Goal: Task Accomplishment & Management: Complete application form

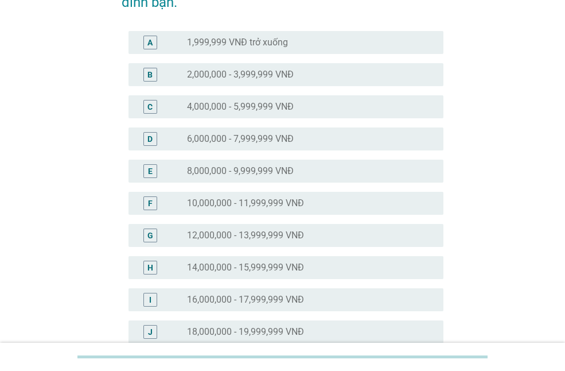
scroll to position [229, 0]
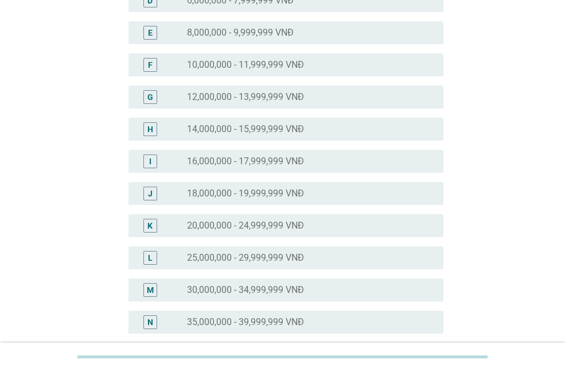
click at [289, 326] on label "35,000,000 - 39,999,999 VNĐ" at bounding box center [245, 321] width 117 height 11
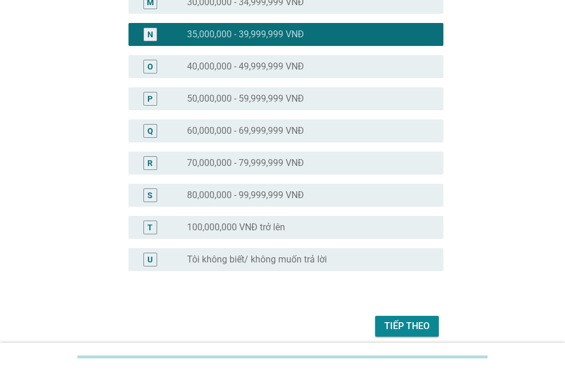
scroll to position [565, 0]
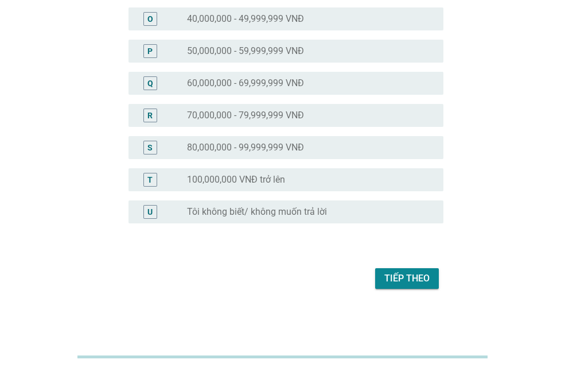
click at [419, 283] on div "Tiếp theo" at bounding box center [406, 278] width 45 height 14
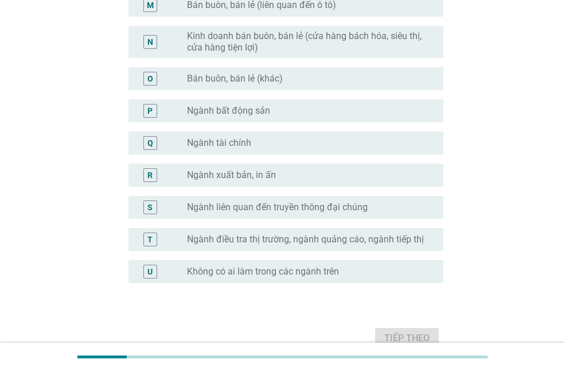
scroll to position [574, 0]
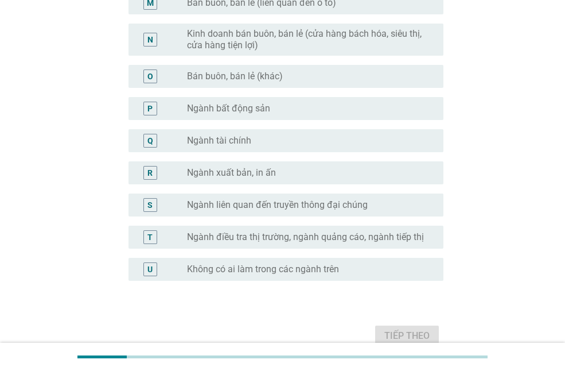
click at [297, 263] on label "Không có ai làm trong các ngành trên" at bounding box center [263, 268] width 152 height 11
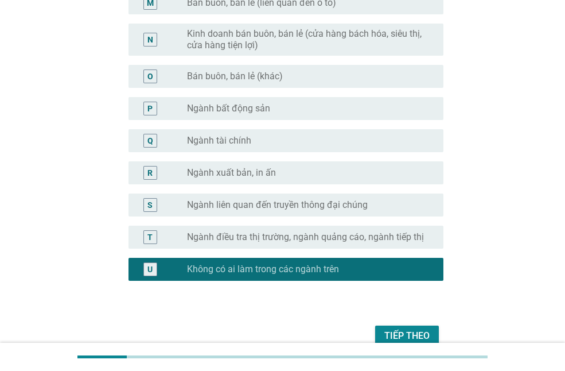
click at [416, 333] on div "Tiếp theo" at bounding box center [406, 336] width 45 height 14
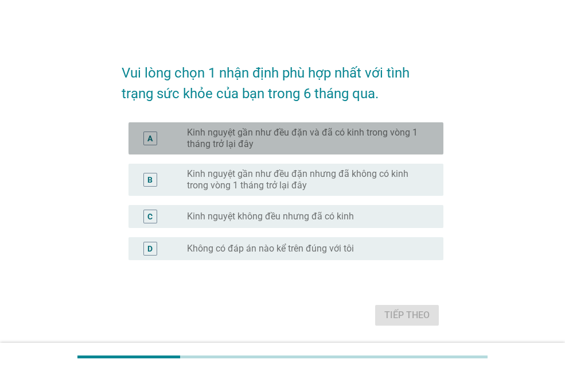
click at [247, 149] on label "Kinh nguyệt gần như đều đặn và đã có kinh trong vòng 1 tháng trở lại đây" at bounding box center [306, 138] width 238 height 23
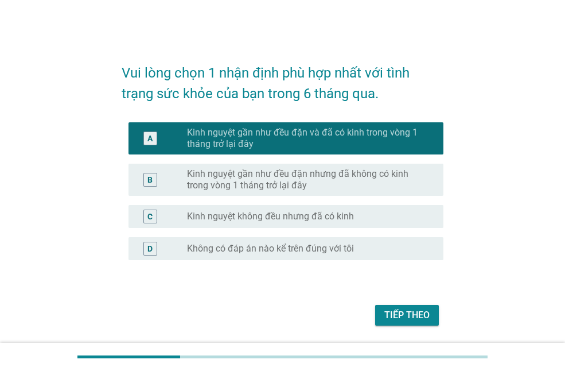
click at [410, 326] on div "Tiếp theo" at bounding box center [283, 315] width 322 height 28
click at [407, 316] on div "Tiếp theo" at bounding box center [406, 315] width 45 height 14
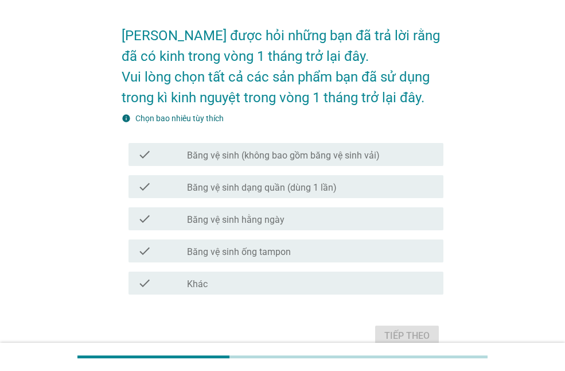
scroll to position [57, 0]
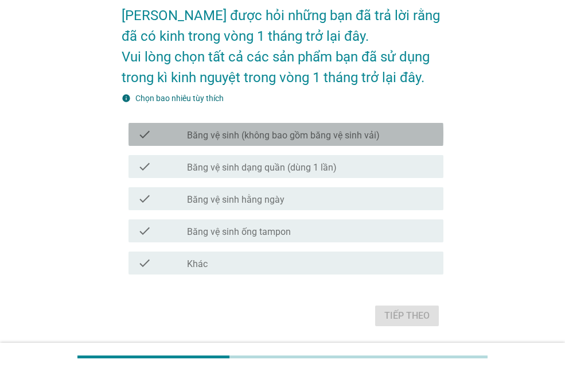
click at [228, 140] on label "Băng vệ sinh (không bao gồm băng vệ sinh vải)" at bounding box center [283, 135] width 193 height 11
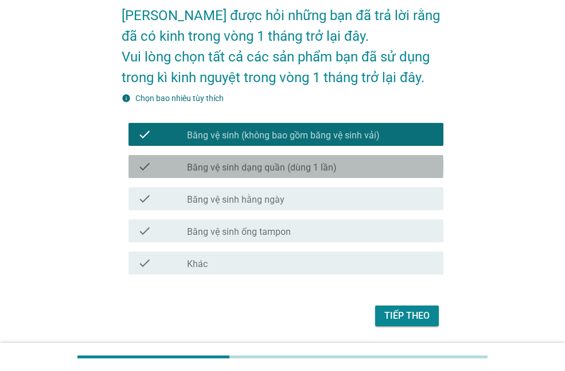
click at [229, 174] on div "check check_box_outline_blank Băng vệ sinh dạng quần (dùng 1 lần)" at bounding box center [286, 166] width 315 height 23
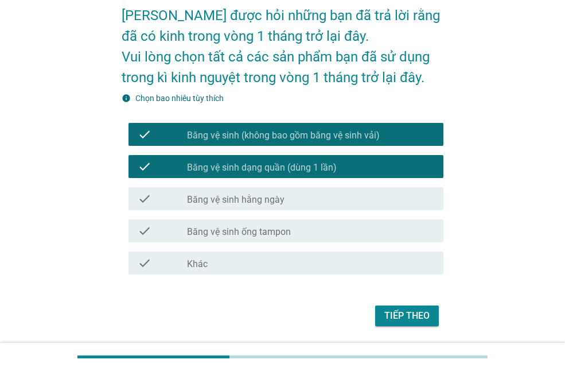
click at [230, 197] on label "Băng vệ sinh hằng ngày" at bounding box center [236, 199] width 98 height 11
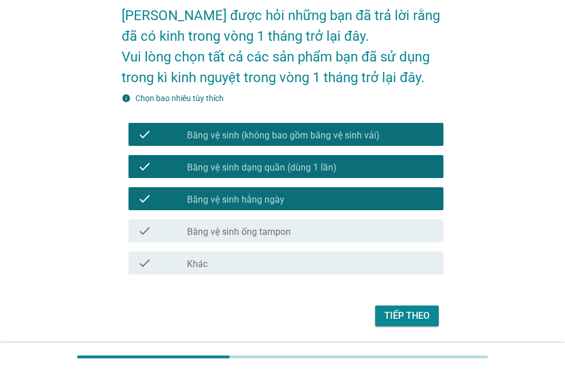
click at [400, 317] on div "Tiếp theo" at bounding box center [406, 316] width 45 height 14
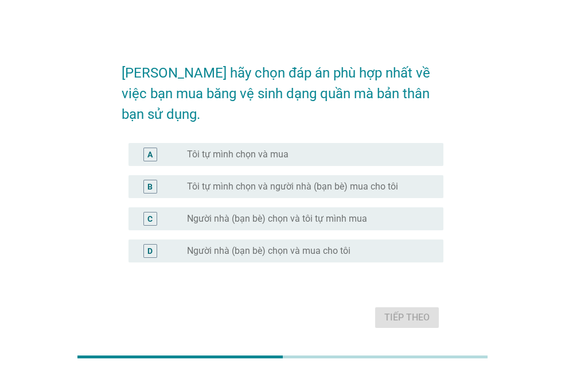
click at [283, 143] on div "A radio_button_unchecked Tôi tự mình chọn và mua" at bounding box center [286, 154] width 315 height 23
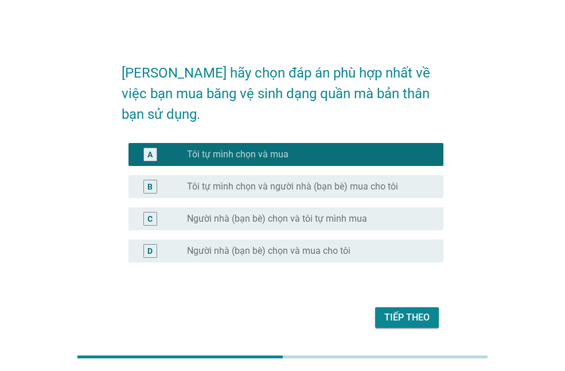
click at [406, 308] on button "Tiếp theo" at bounding box center [407, 317] width 64 height 21
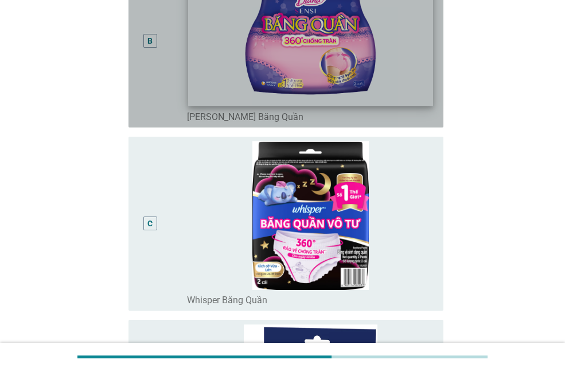
click at [267, 30] on img at bounding box center [310, 32] width 244 height 147
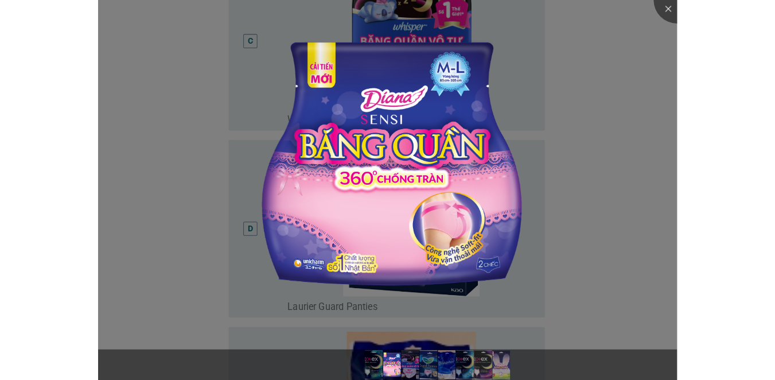
scroll to position [601, 0]
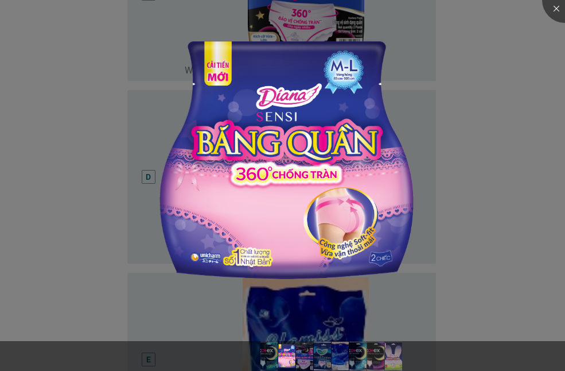
click at [484, 188] on div at bounding box center [282, 185] width 565 height 371
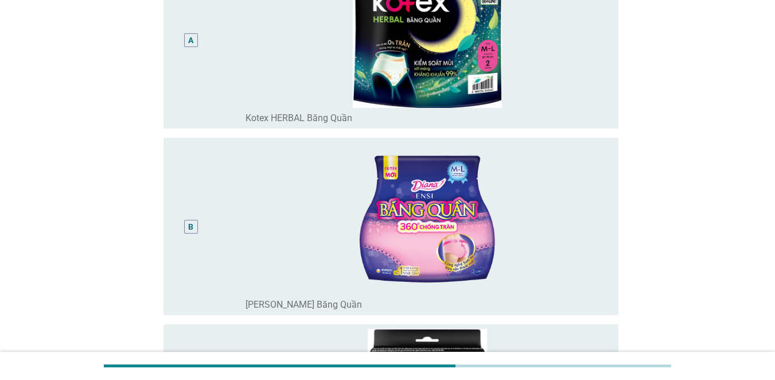
scroll to position [287, 0]
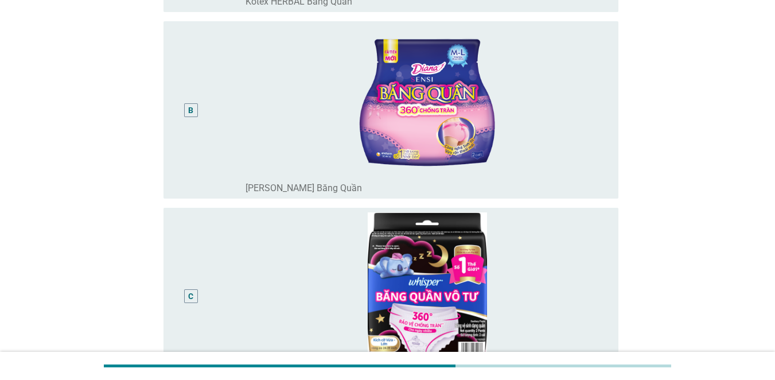
click at [188, 114] on div "B" at bounding box center [191, 110] width 14 height 14
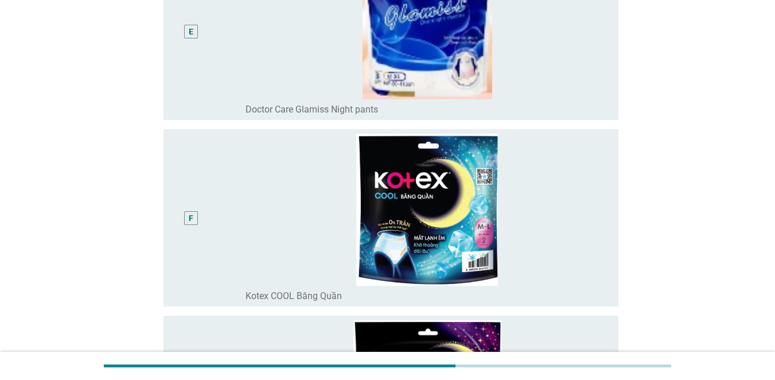
scroll to position [1033, 0]
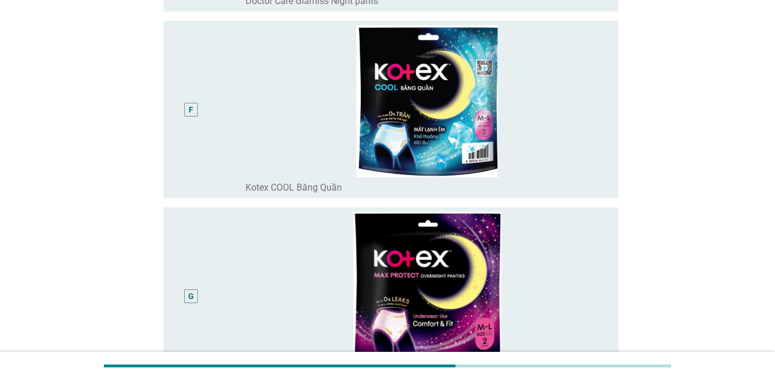
click at [190, 112] on div "F" at bounding box center [191, 109] width 5 height 12
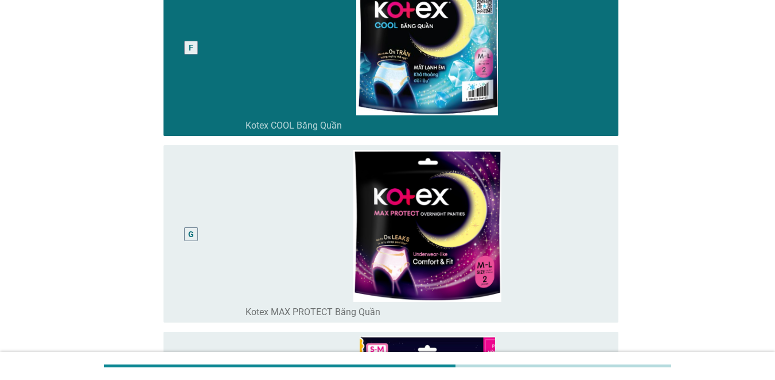
scroll to position [975, 0]
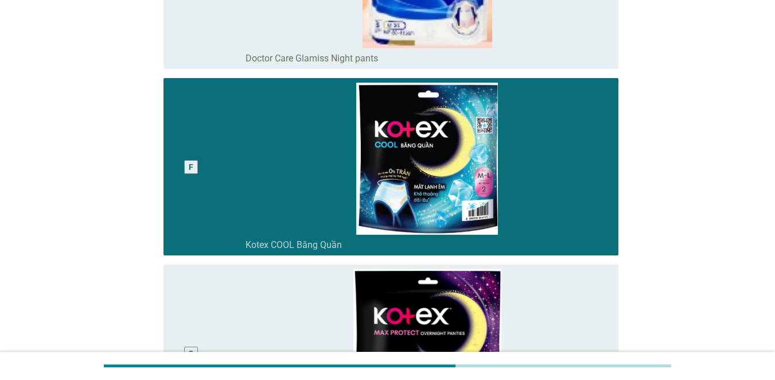
click at [188, 164] on div "F" at bounding box center [191, 167] width 14 height 14
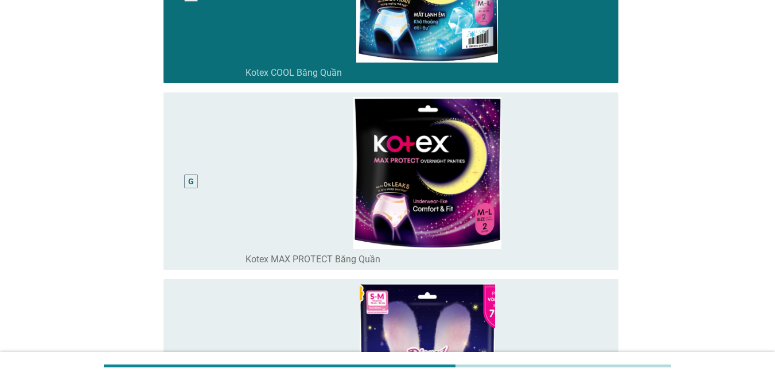
click at [189, 185] on div "G" at bounding box center [191, 181] width 6 height 12
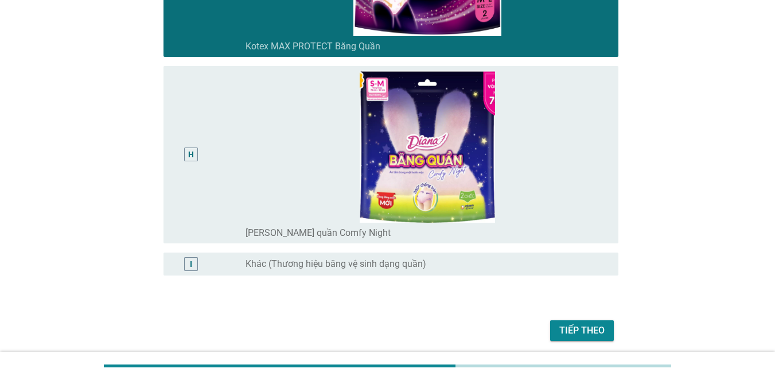
scroll to position [1403, 0]
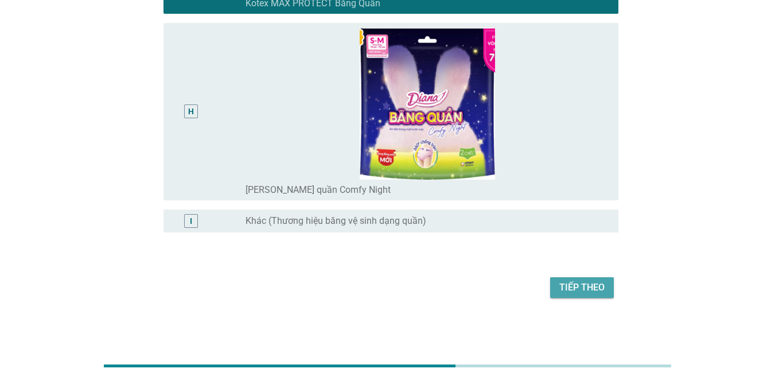
click at [565, 290] on div "Tiếp theo" at bounding box center [581, 288] width 45 height 14
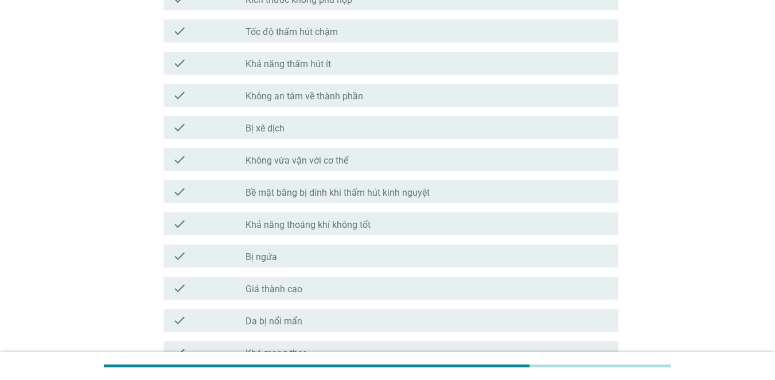
scroll to position [229, 0]
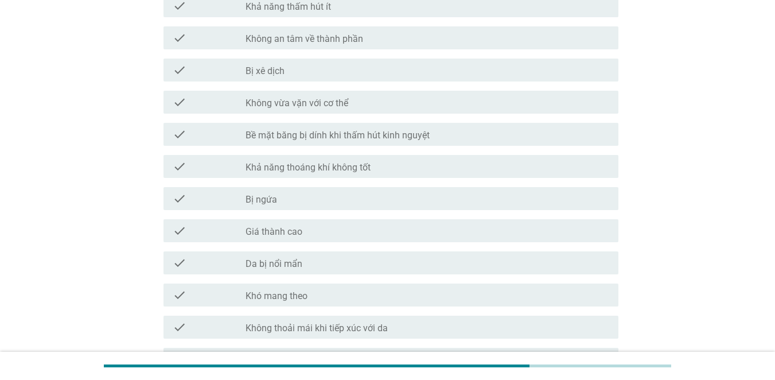
click at [296, 232] on label "Giá thành cao" at bounding box center [274, 231] width 57 height 11
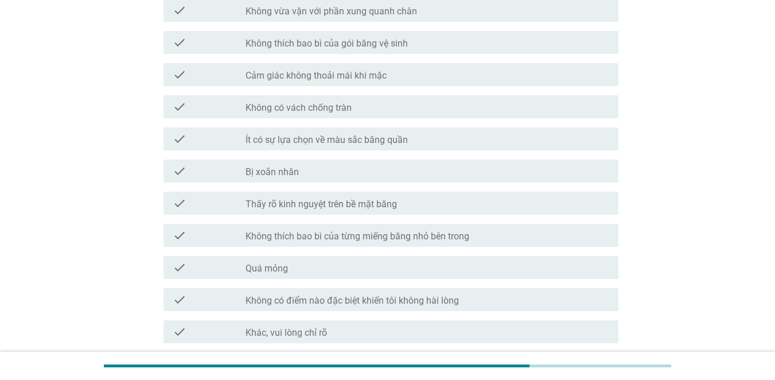
scroll to position [861, 0]
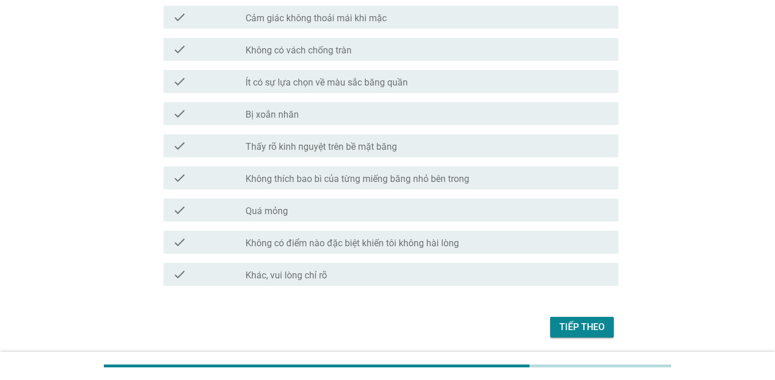
click at [327, 77] on label "Ít có sự lựa chọn về màu sắc băng quần" at bounding box center [327, 82] width 162 height 11
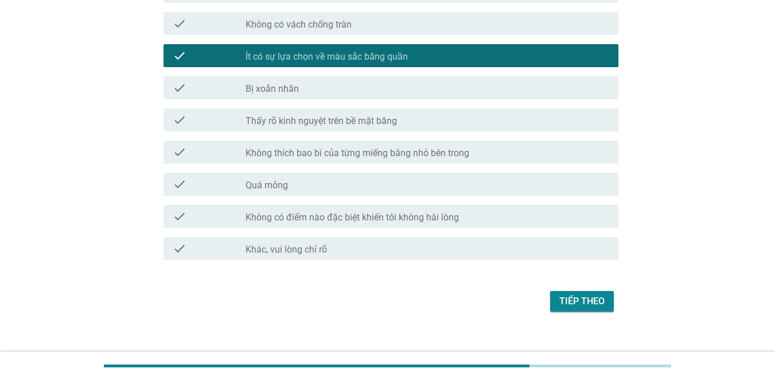
scroll to position [900, 0]
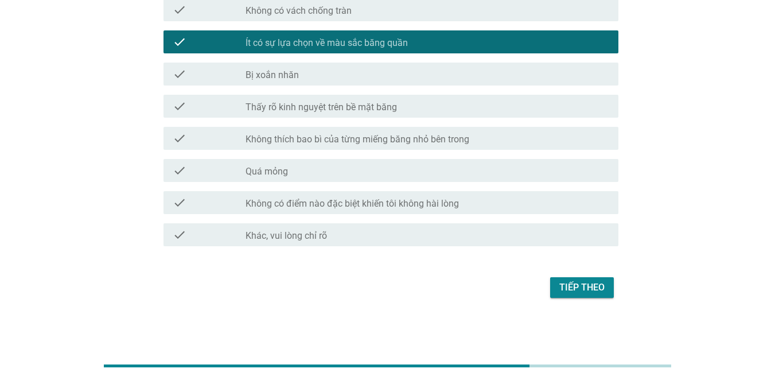
click at [358, 42] on label "Ít có sự lựa chọn về màu sắc băng quần" at bounding box center [327, 42] width 162 height 11
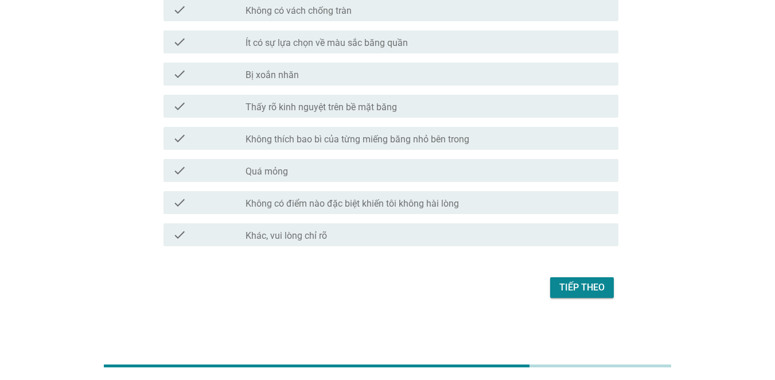
click at [565, 290] on div "Tiếp theo" at bounding box center [581, 288] width 45 height 14
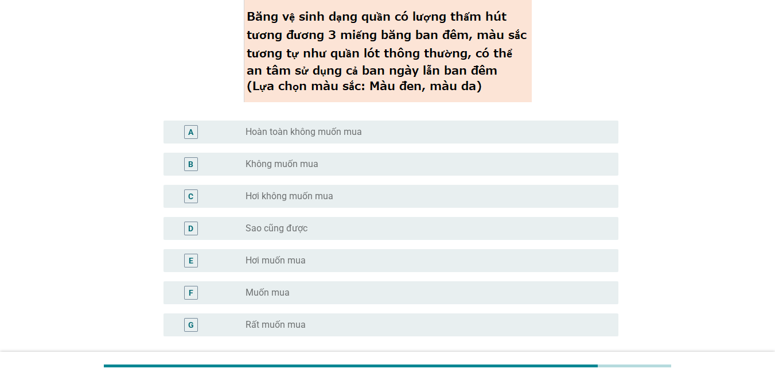
scroll to position [172, 0]
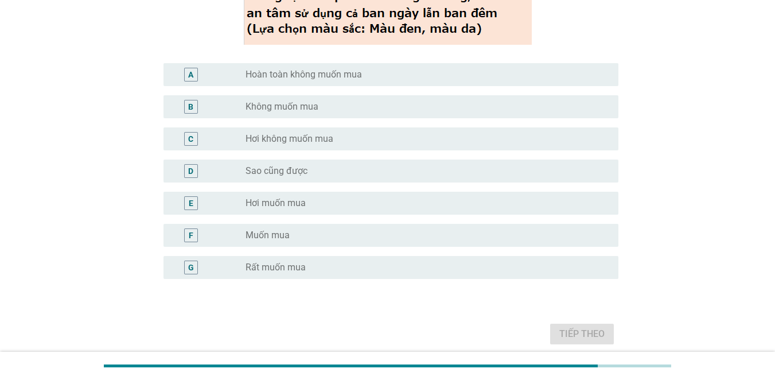
click at [372, 265] on div "radio_button_unchecked Rất muốn mua" at bounding box center [423, 267] width 355 height 11
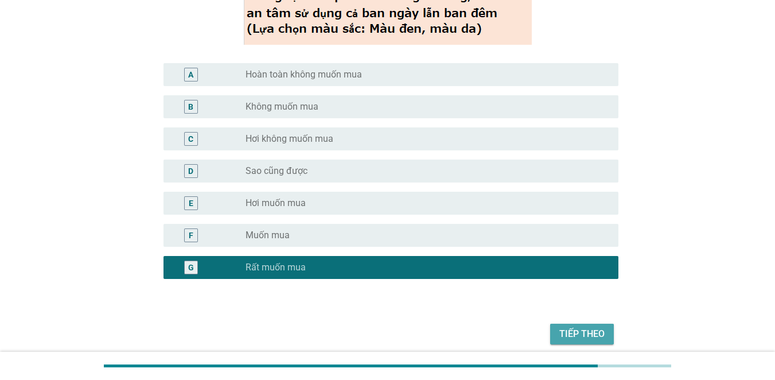
click at [565, 336] on div "Tiếp theo" at bounding box center [581, 334] width 45 height 14
